Goal: Transaction & Acquisition: Purchase product/service

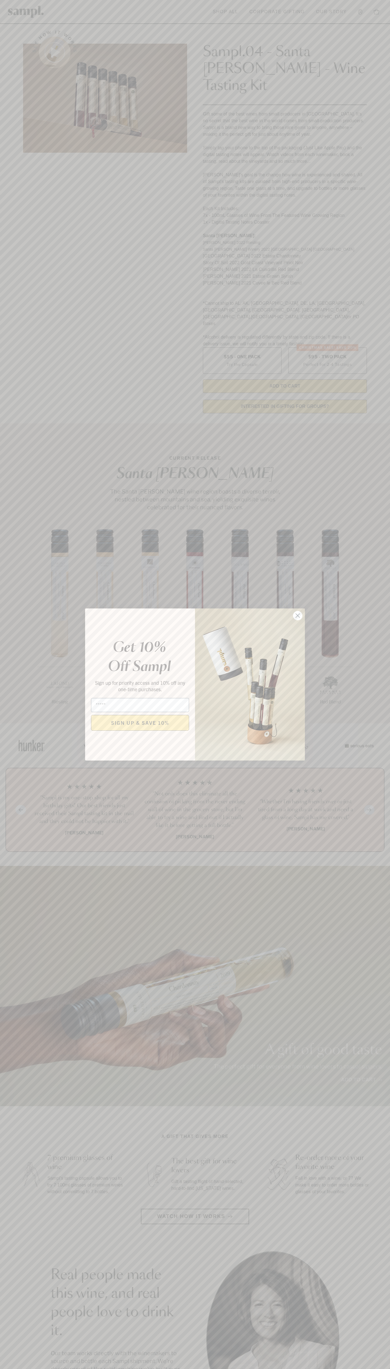
click at [298, 616] on icon "Close dialog" at bounding box center [298, 616] width 4 height 4
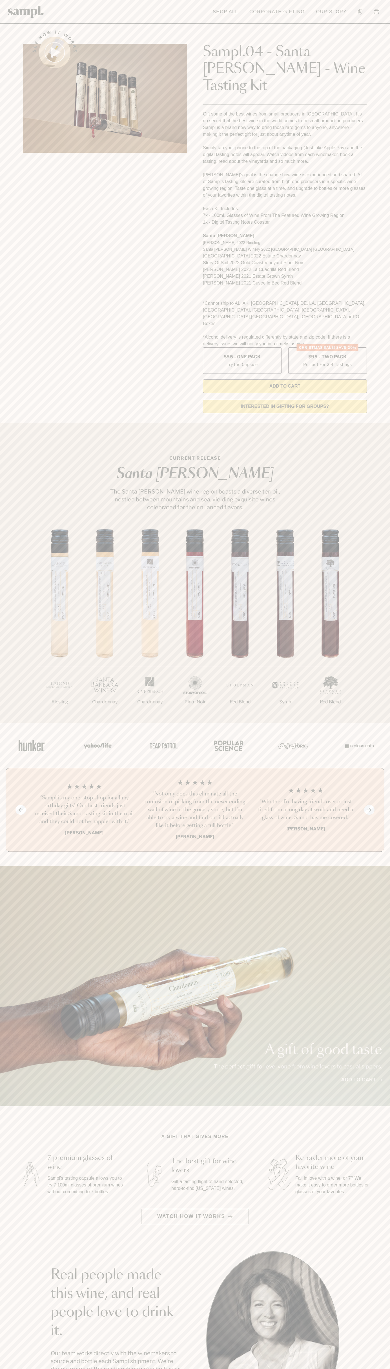
click at [12, 8] on img at bounding box center [26, 12] width 36 height 12
click at [378, 807] on div "Previous slide Next slide “Not only does this eliminate all the confusion of pi…" at bounding box center [195, 810] width 378 height 84
click at [59, 1368] on html "Skip to main content Toggle navigation menu Shop All Corporate Gifting Our Stor…" at bounding box center [195, 1138] width 390 height 2277
click at [5, 642] on div "1/7 Riesling 2/7 Chardonnay 3/7" at bounding box center [195, 626] width 390 height 194
click at [327, 347] on label "Christmas SALE! Save 20% $95 - Two Pack Perfect For 2-4 Tastings" at bounding box center [327, 360] width 79 height 26
